Goal: Browse casually

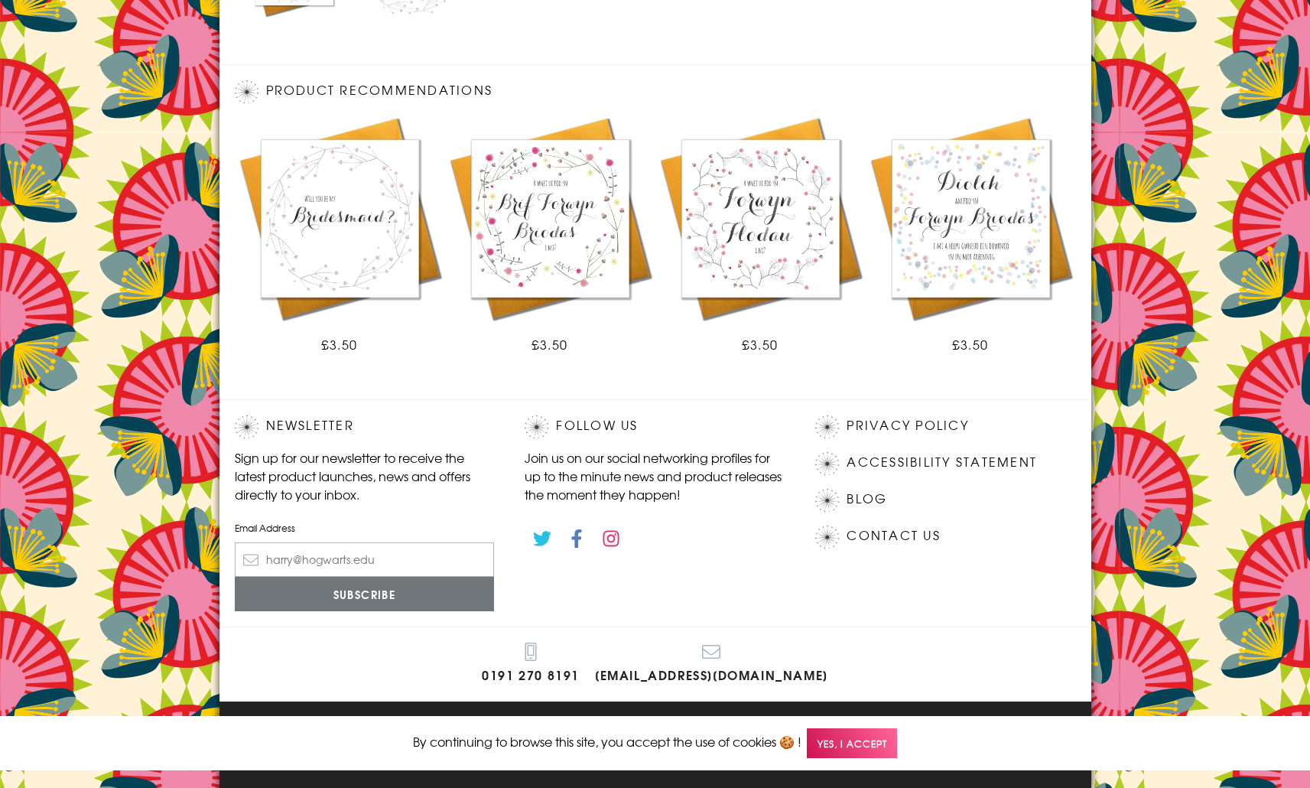
scroll to position [790, 0]
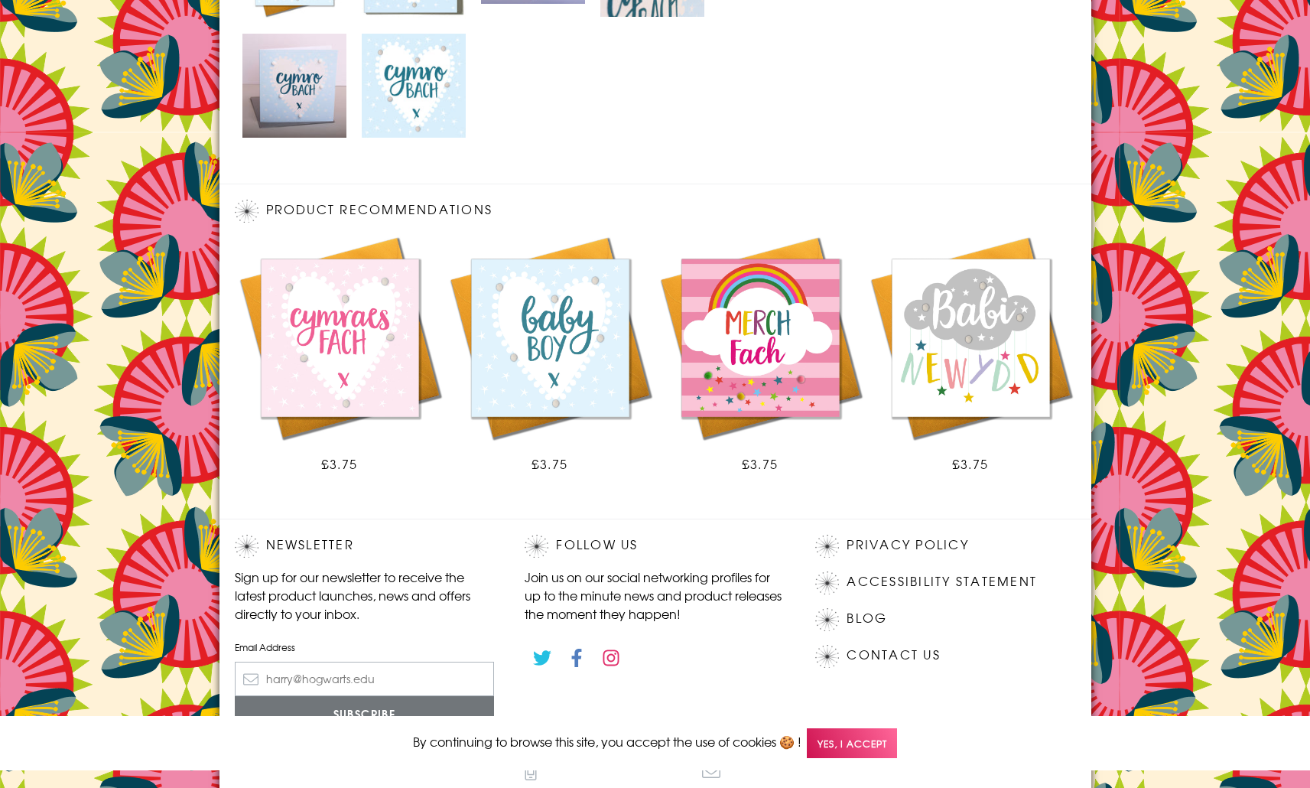
scroll to position [910, 0]
